Goal: Obtain resource: Download file/media

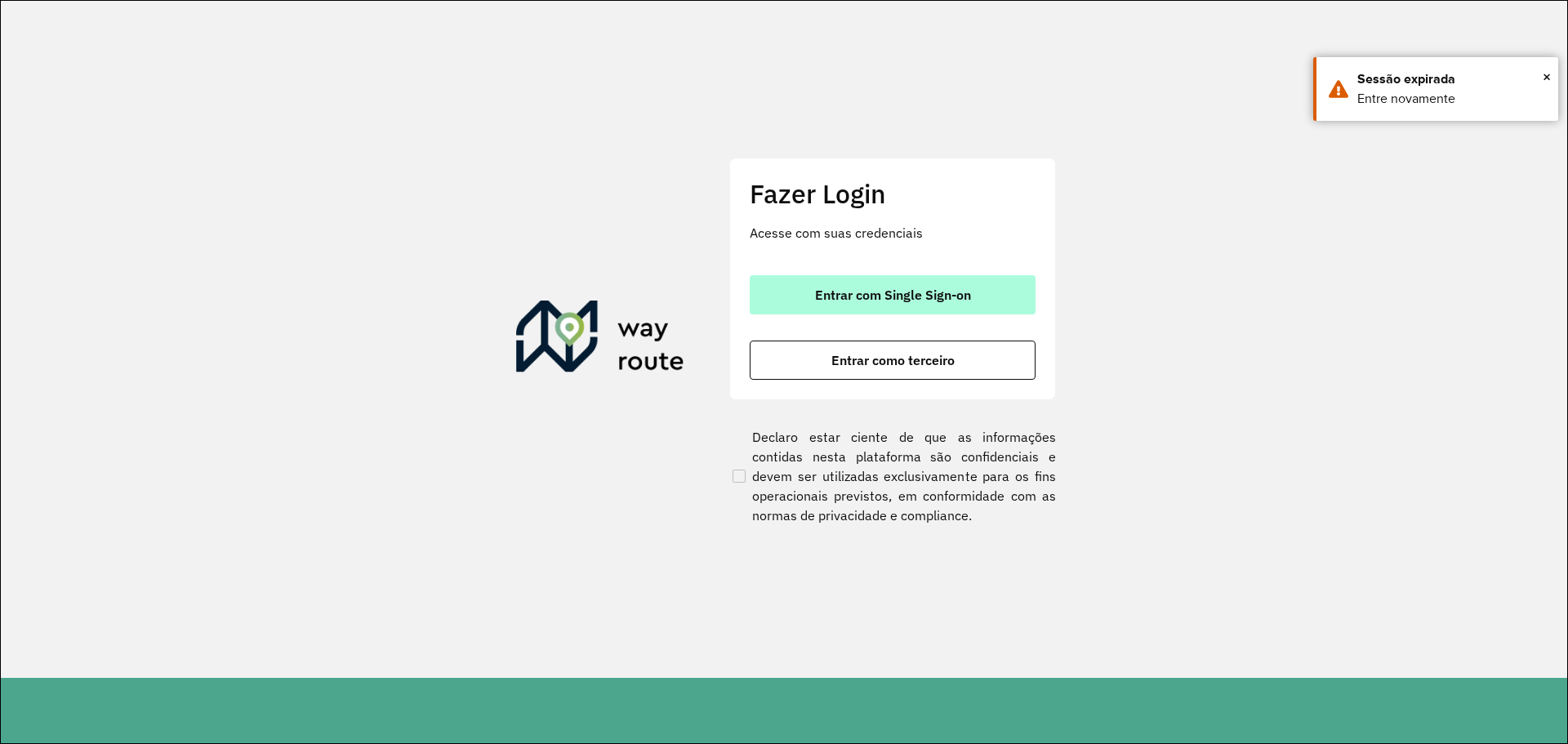
click at [895, 279] on button "Entrar com Single Sign-on" at bounding box center [892, 295] width 286 height 39
click at [892, 285] on button "Entrar com Single Sign-on" at bounding box center [892, 295] width 286 height 39
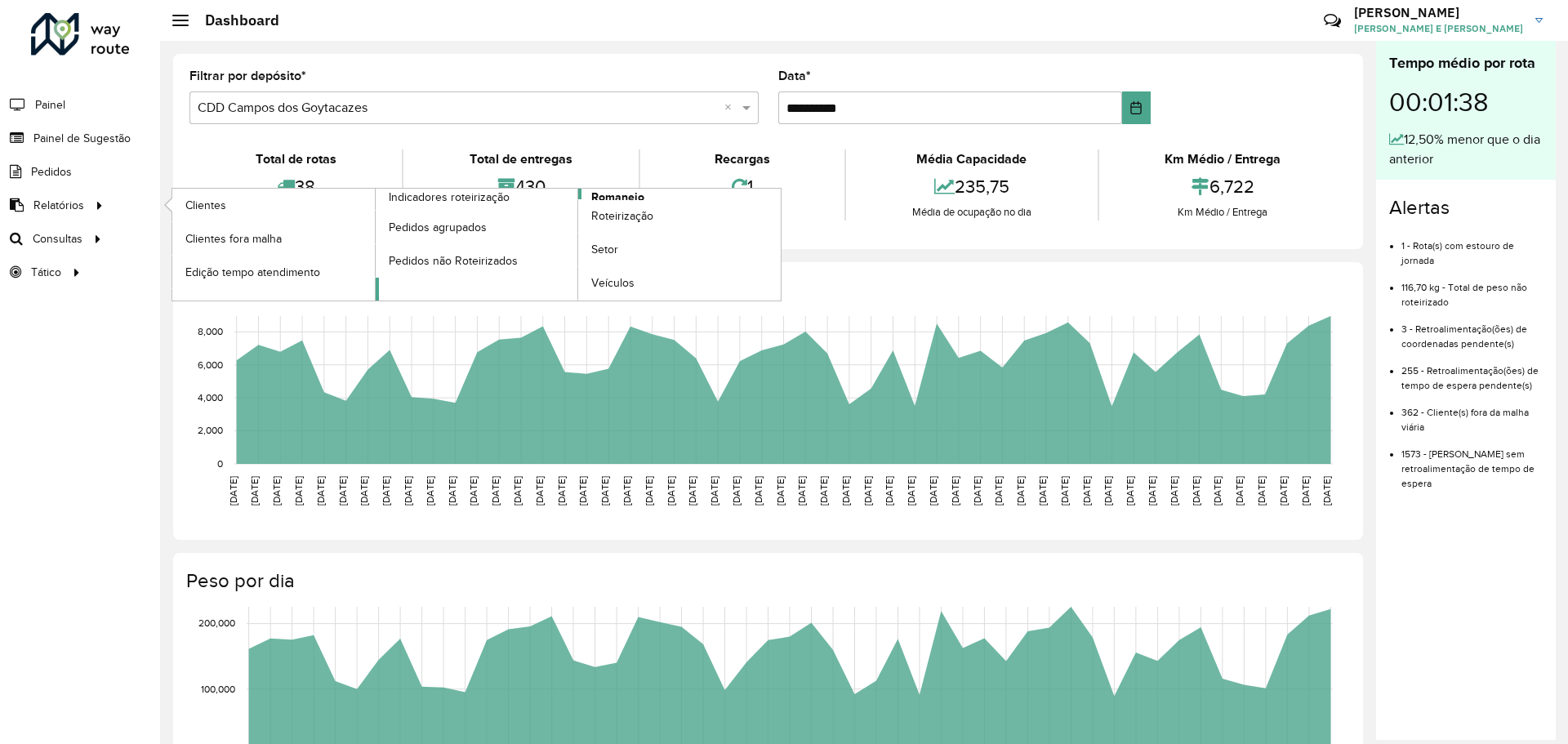
click at [615, 195] on span "Romaneio" at bounding box center [618, 196] width 53 height 17
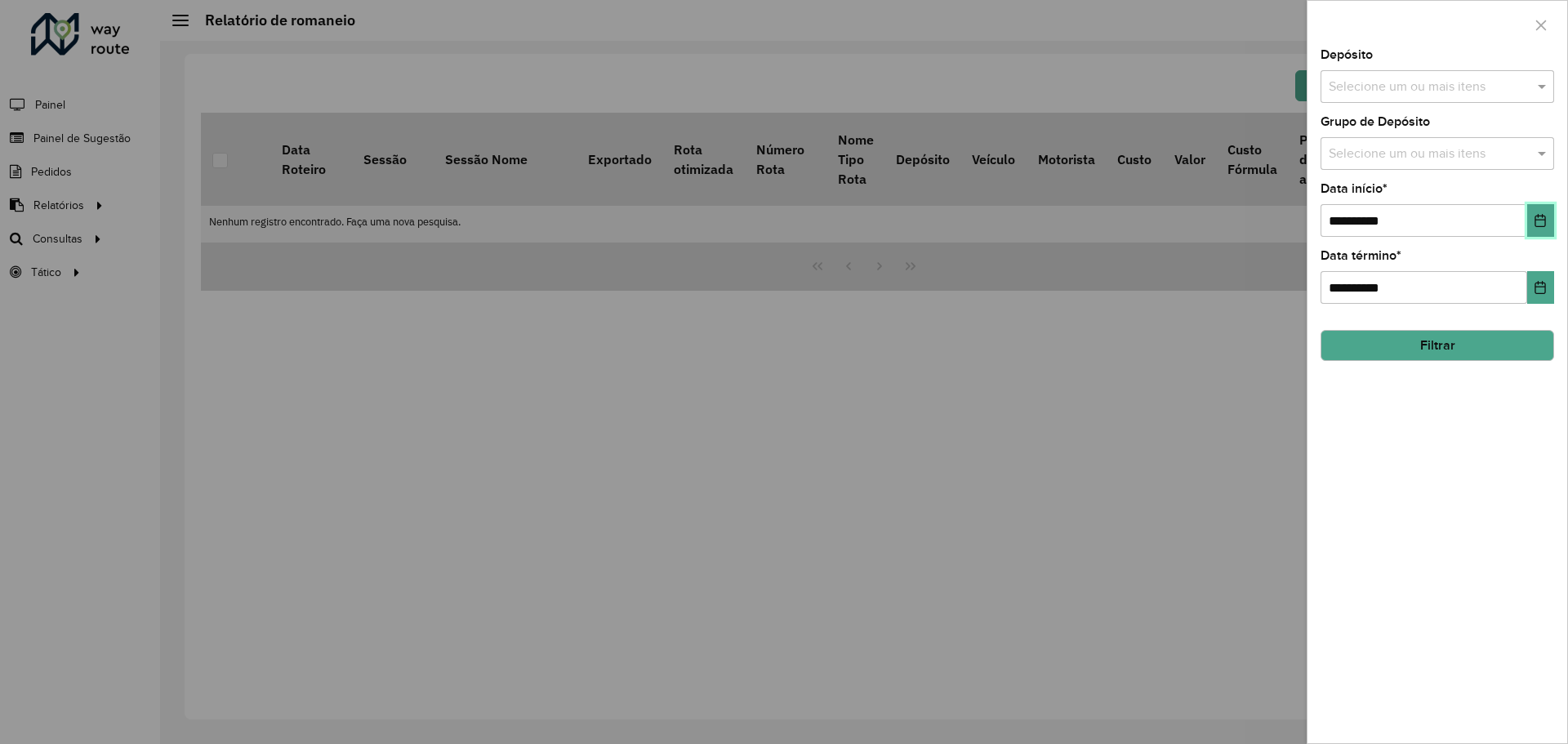
click at [1542, 228] on button "Choose Date" at bounding box center [1541, 220] width 27 height 33
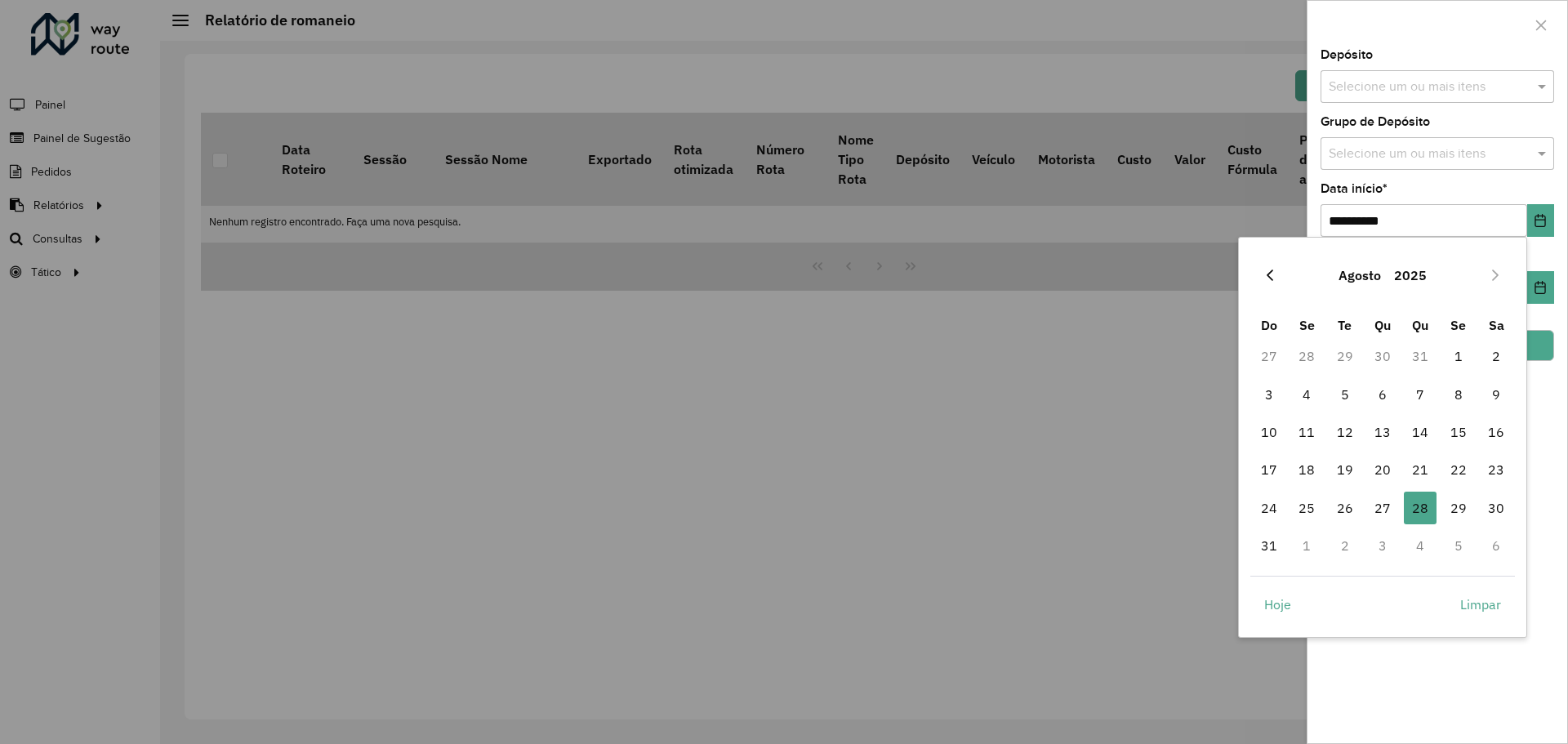
click at [1268, 267] on button "Previous Month" at bounding box center [1270, 275] width 26 height 26
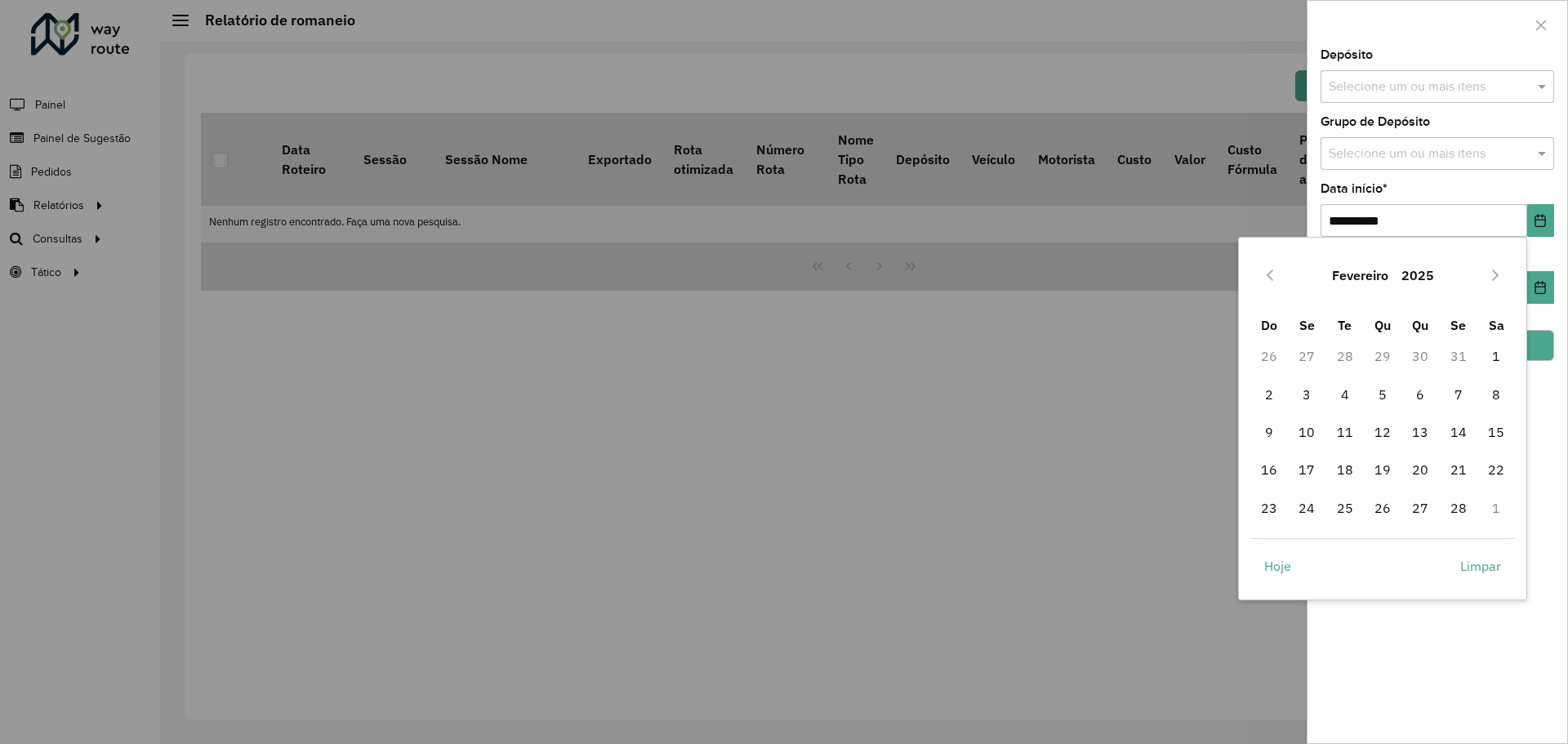
click at [1268, 267] on button "Previous Month" at bounding box center [1270, 275] width 26 height 26
click at [1372, 357] on span "1" at bounding box center [1382, 357] width 33 height 33
type input "**********"
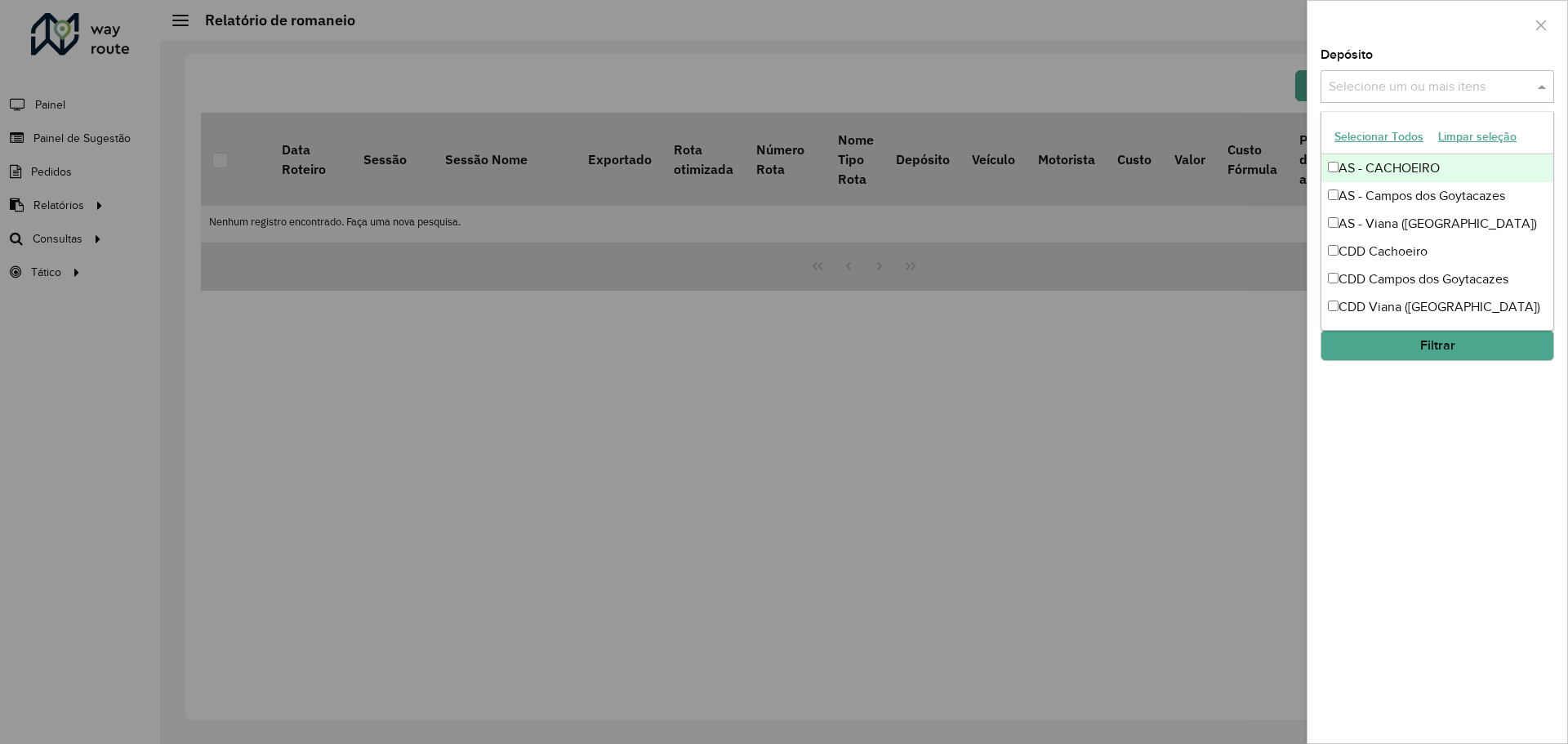
click at [1401, 87] on input "text" at bounding box center [1430, 87] width 209 height 20
click at [1393, 226] on div "AS - Viana ([GEOGRAPHIC_DATA])" at bounding box center [1437, 224] width 232 height 28
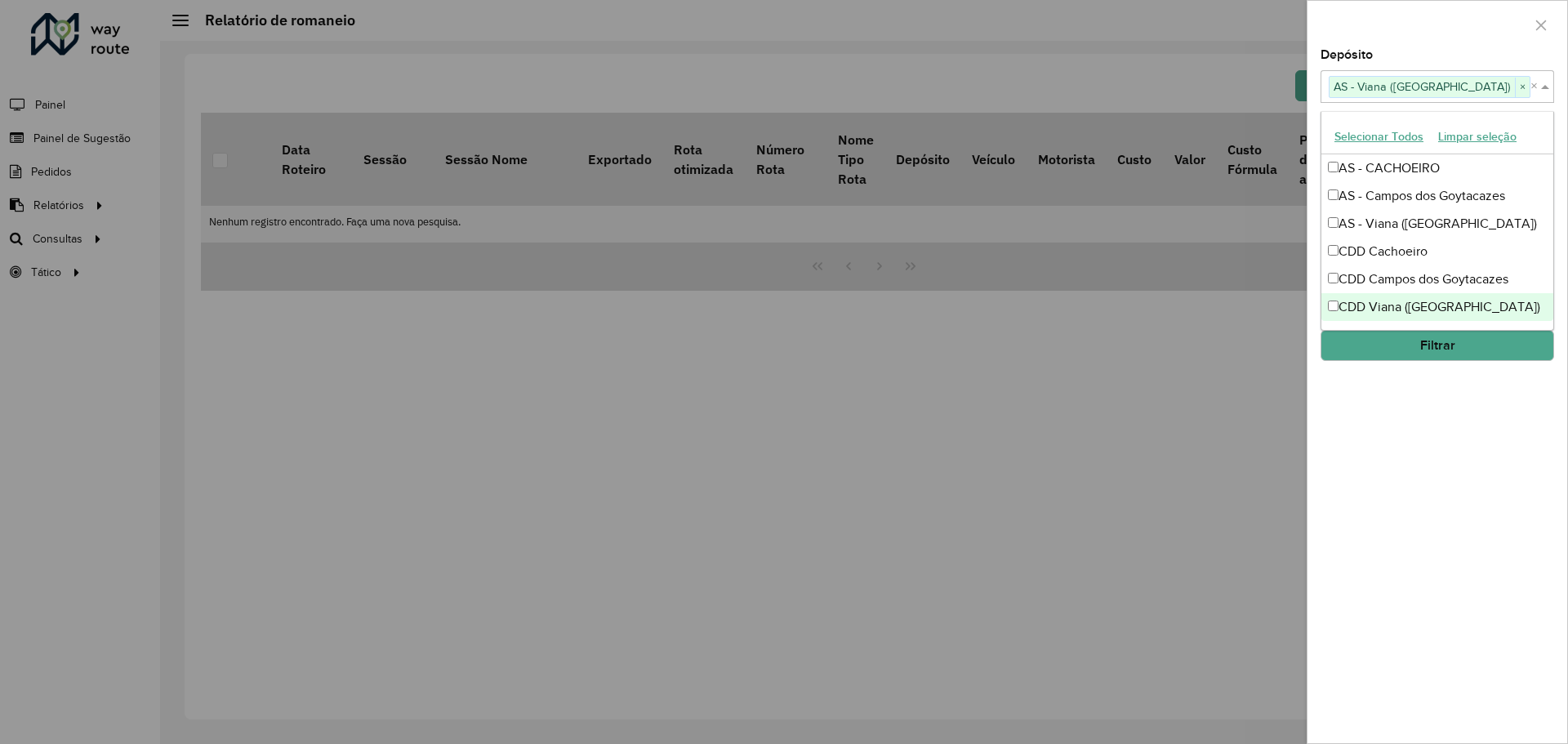
click at [1382, 308] on div "CDD Viana ([GEOGRAPHIC_DATA])" at bounding box center [1437, 307] width 232 height 28
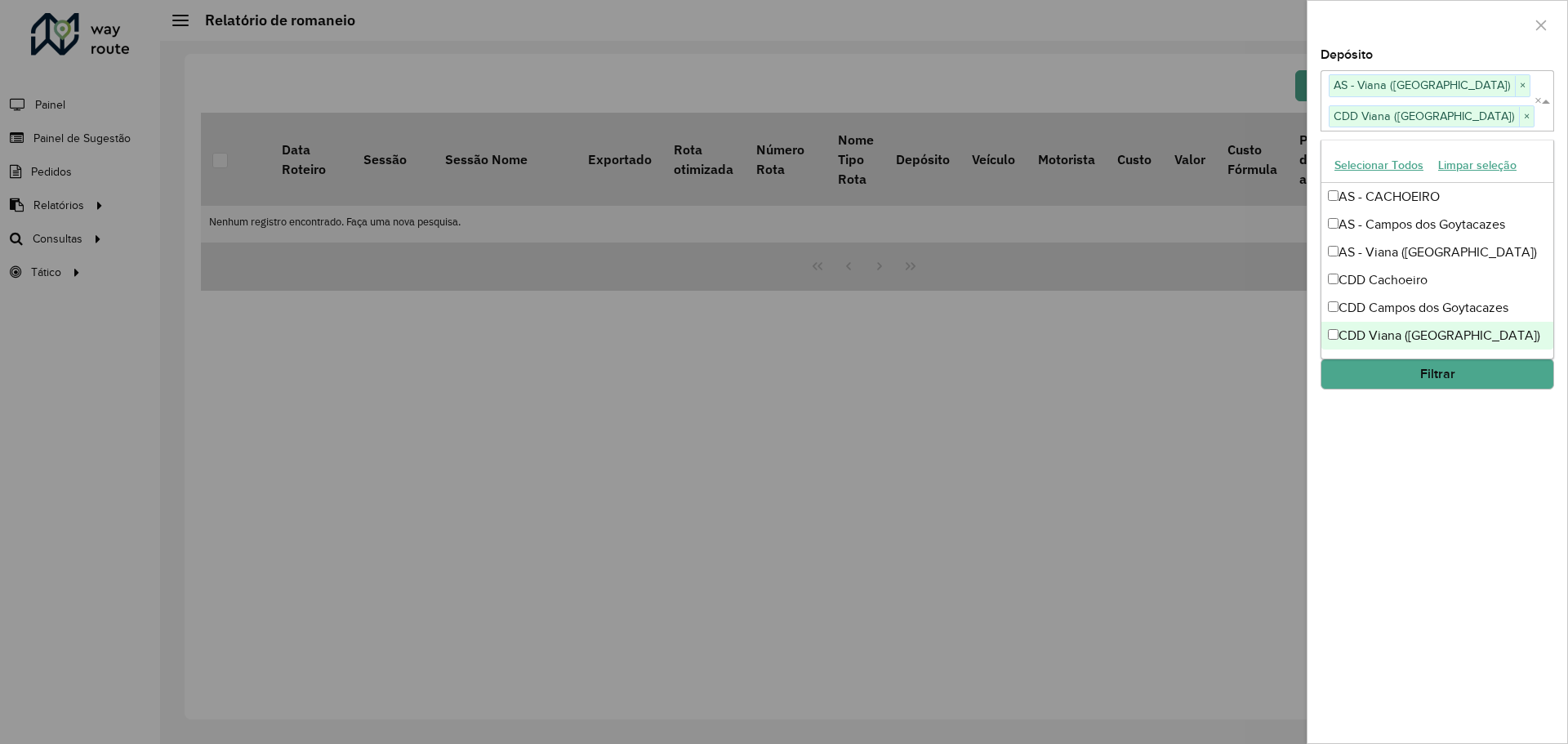
click at [1397, 377] on button "Filtrar" at bounding box center [1437, 374] width 234 height 31
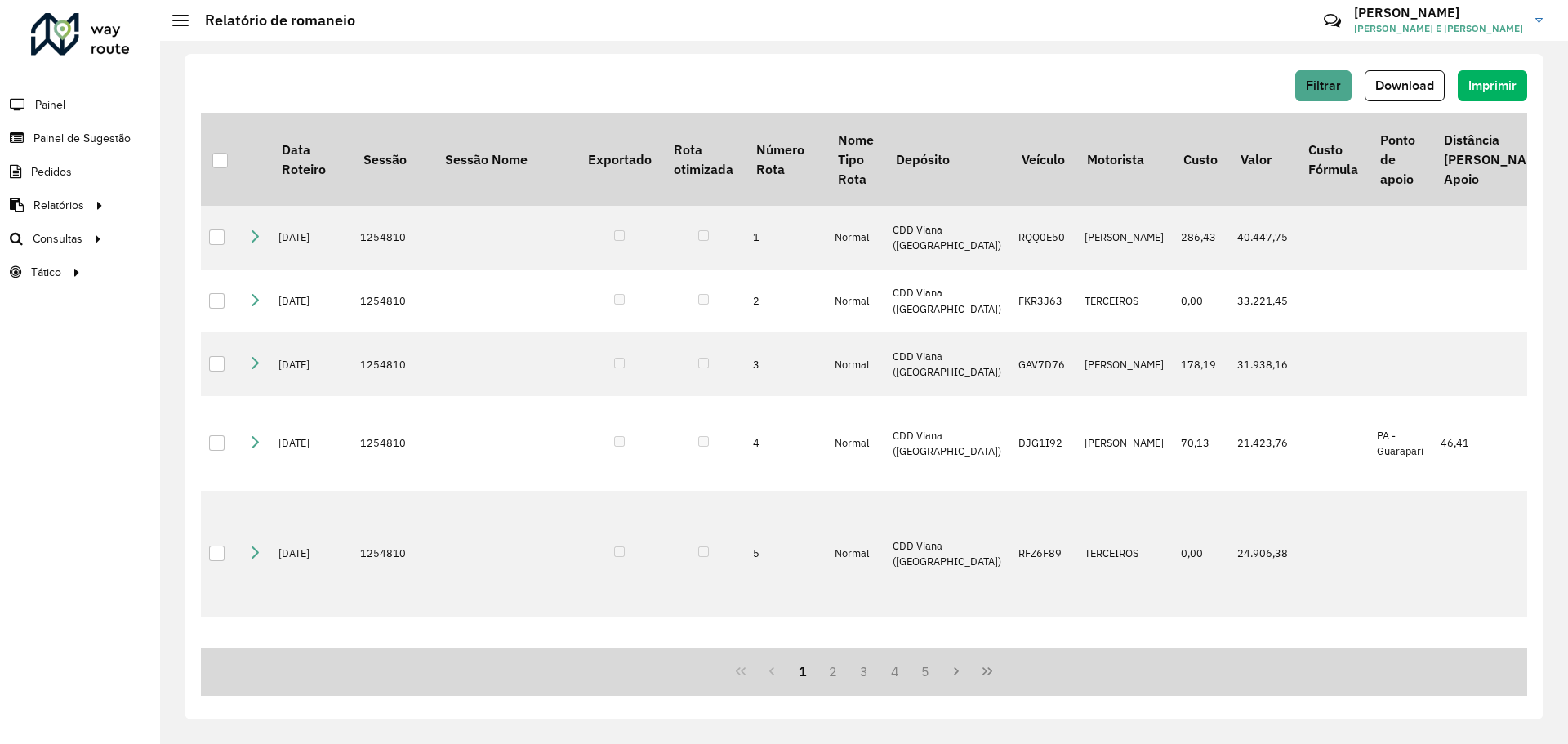
click at [1412, 106] on div "Filtrar Download Imprimir" at bounding box center [864, 91] width 1326 height 43
click at [1400, 77] on button "Download" at bounding box center [1405, 85] width 80 height 31
